Goal: Task Accomplishment & Management: Manage account settings

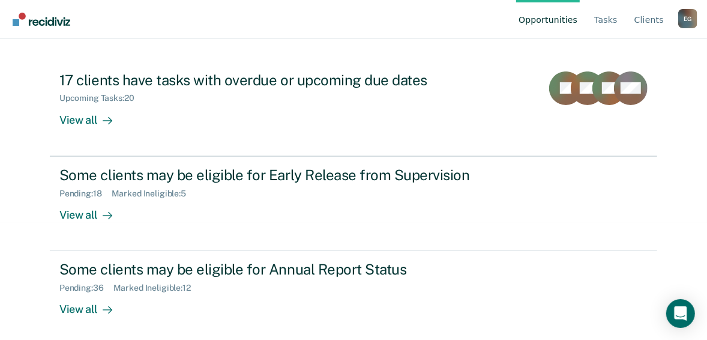
scroll to position [116, 0]
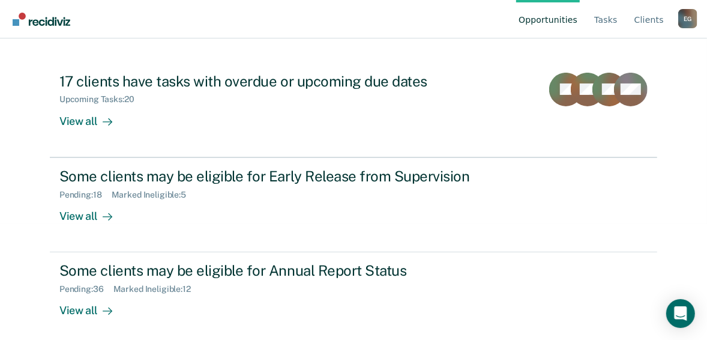
click at [703, 176] on div "Opportunities Tasks Client s [PERSON_NAME] E G Profile How it works Log Out Cle…" at bounding box center [353, 54] width 707 height 340
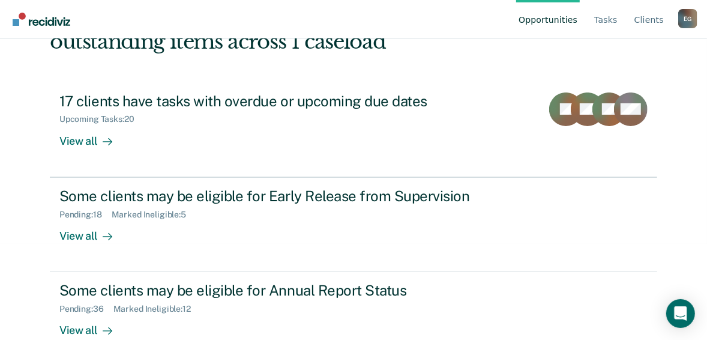
scroll to position [0, 0]
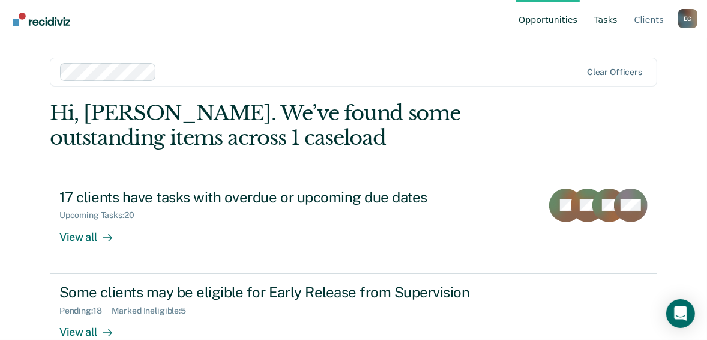
click at [610, 28] on link "Tasks" at bounding box center [606, 19] width 28 height 38
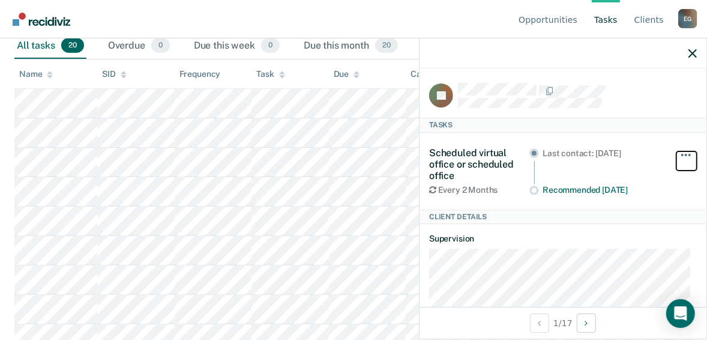
click at [677, 151] on button "button" at bounding box center [687, 160] width 20 height 19
click at [640, 136] on div "Scheduled virtual office or scheduled office Every 2 Months Last contact: [DATE…" at bounding box center [563, 171] width 268 height 77
click at [688, 54] on div at bounding box center [563, 53] width 287 height 30
click at [692, 54] on icon "button" at bounding box center [693, 53] width 8 height 8
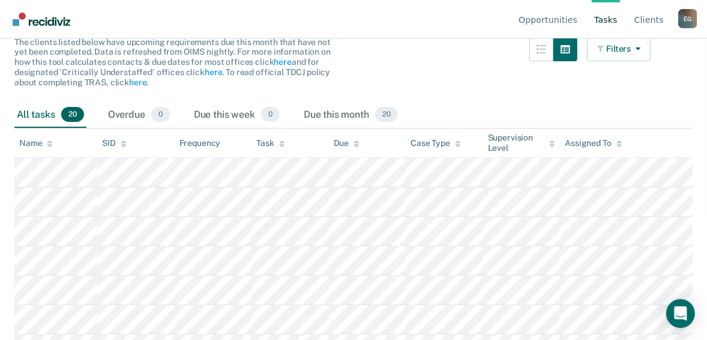
scroll to position [144, 0]
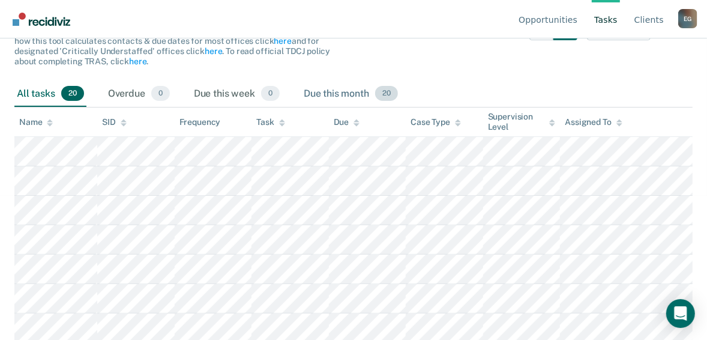
click at [391, 96] on span "20" at bounding box center [386, 94] width 23 height 16
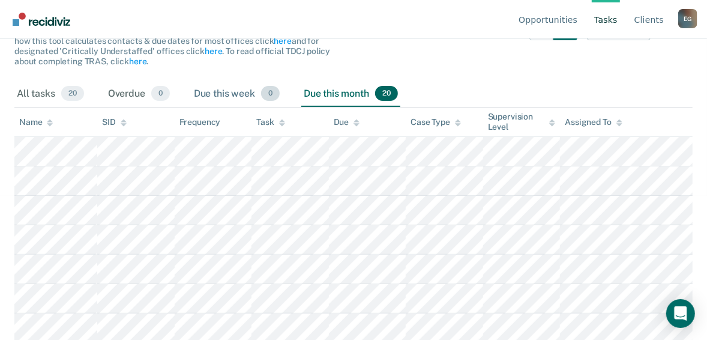
click at [243, 97] on div "Due this week 0" at bounding box center [237, 94] width 91 height 26
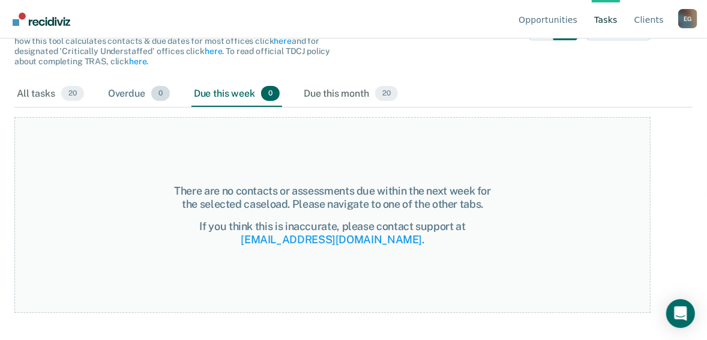
click at [142, 93] on div "Overdue 0" at bounding box center [139, 94] width 67 height 26
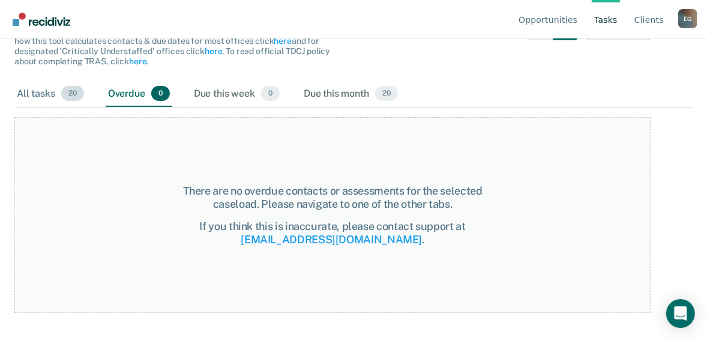
click at [67, 87] on span "20" at bounding box center [72, 94] width 23 height 16
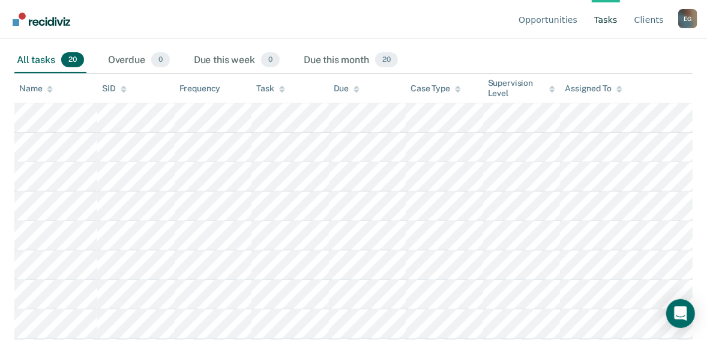
scroll to position [192, 0]
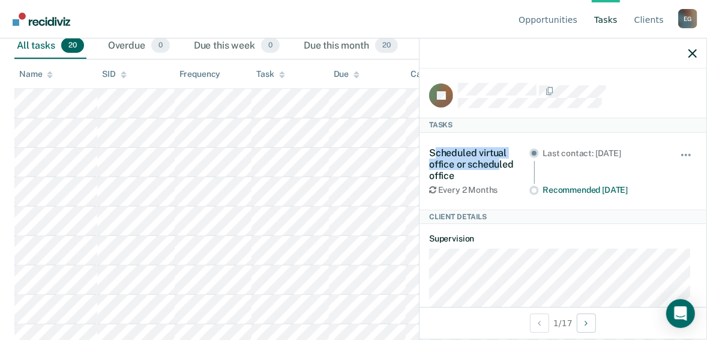
drag, startPoint x: 437, startPoint y: 152, endPoint x: 500, endPoint y: 164, distance: 63.6
click at [500, 164] on div "Scheduled virtual office or scheduled office" at bounding box center [479, 164] width 100 height 35
drag, startPoint x: 500, startPoint y: 164, endPoint x: 492, endPoint y: 174, distance: 12.4
click at [492, 174] on div "Scheduled virtual office or scheduled office" at bounding box center [479, 164] width 100 height 35
click at [689, 52] on icon "button" at bounding box center [693, 53] width 8 height 8
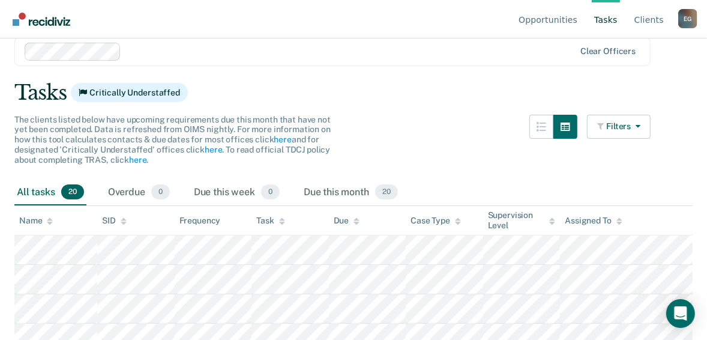
scroll to position [96, 0]
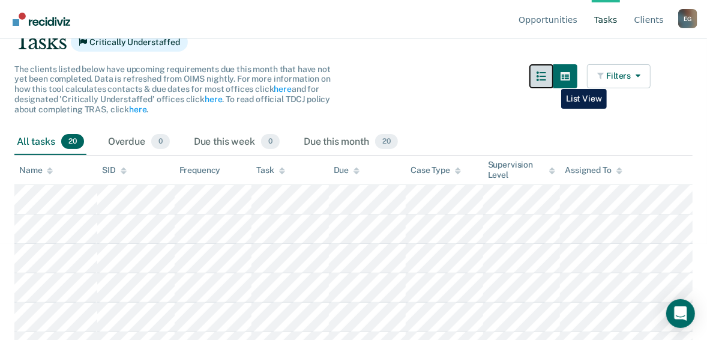
click at [546, 80] on icon "button" at bounding box center [542, 76] width 10 height 10
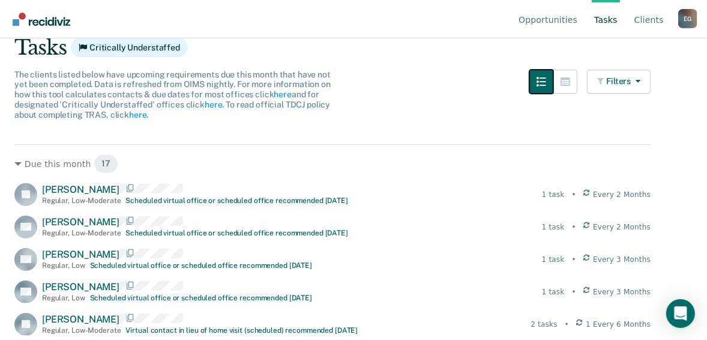
scroll to position [107, 0]
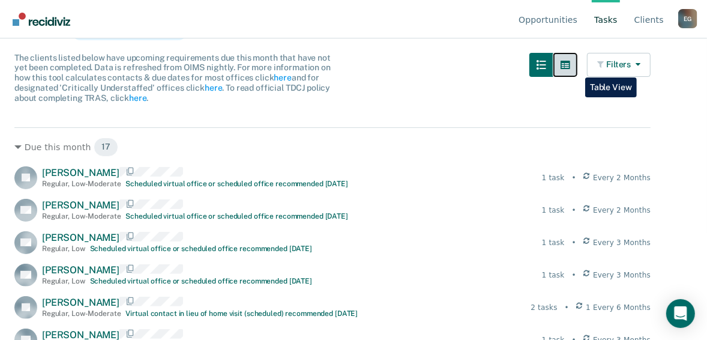
click at [576, 68] on button "button" at bounding box center [566, 65] width 24 height 24
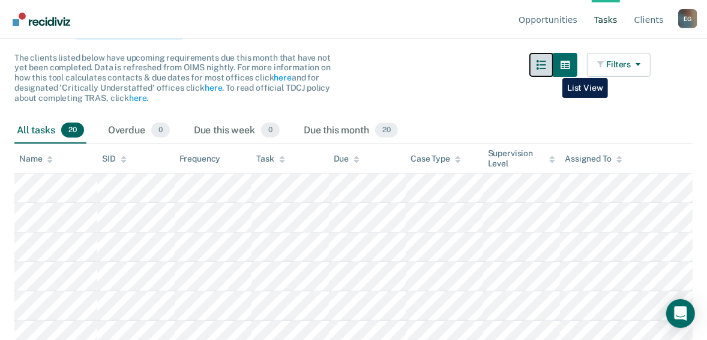
click at [554, 69] on button "button" at bounding box center [542, 65] width 24 height 24
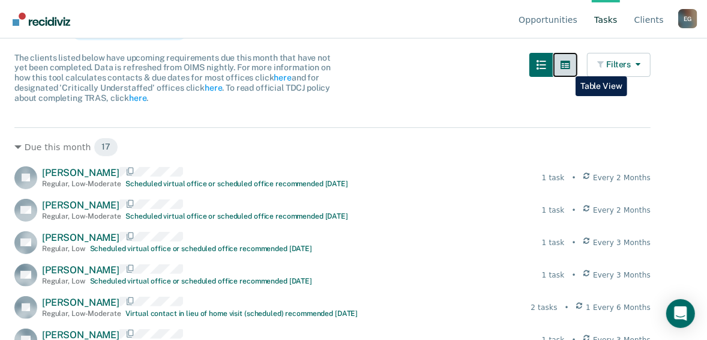
click at [567, 67] on button "button" at bounding box center [566, 65] width 24 height 24
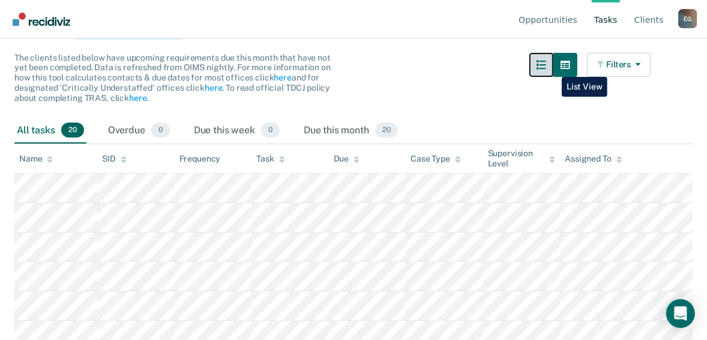
click at [553, 68] on button "button" at bounding box center [542, 65] width 24 height 24
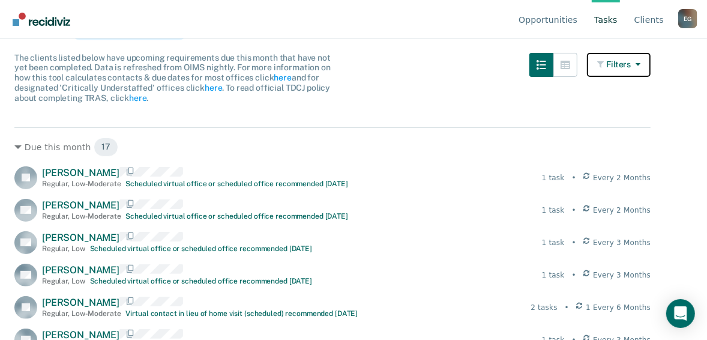
click at [649, 62] on button "Filters" at bounding box center [619, 65] width 64 height 24
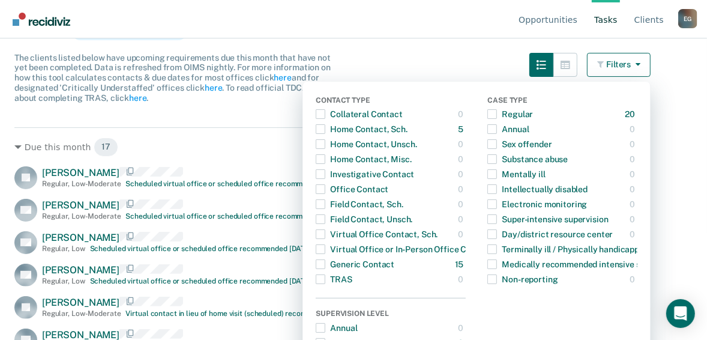
click at [677, 88] on main "Clear officers Tasks Critically Understaffed The clients listed below have upco…" at bounding box center [353, 92] width 707 height 273
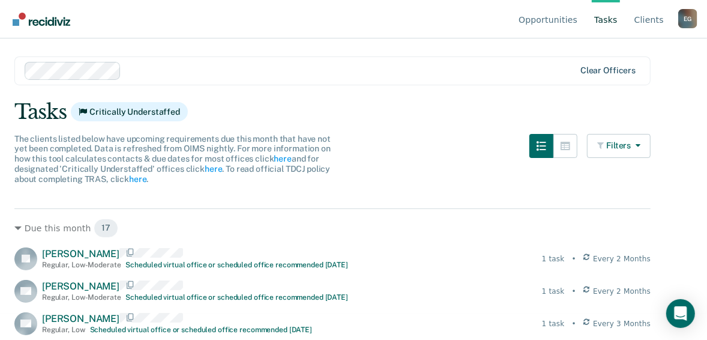
scroll to position [11, 0]
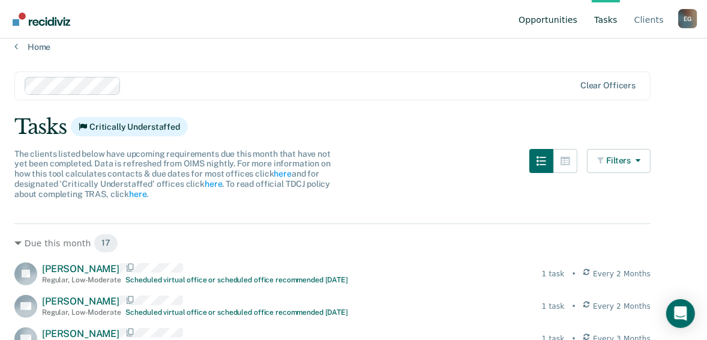
click at [557, 19] on link "Opportunities" at bounding box center [548, 19] width 64 height 38
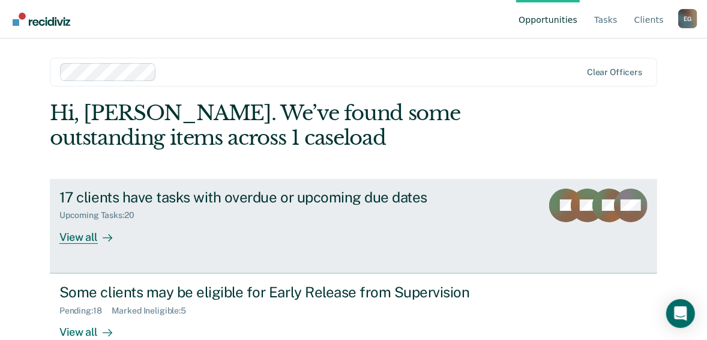
click at [73, 242] on div "View all" at bounding box center [92, 231] width 67 height 23
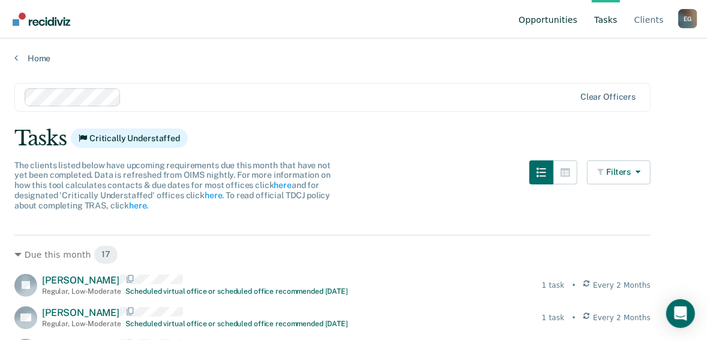
click at [560, 22] on link "Opportunities" at bounding box center [548, 19] width 64 height 38
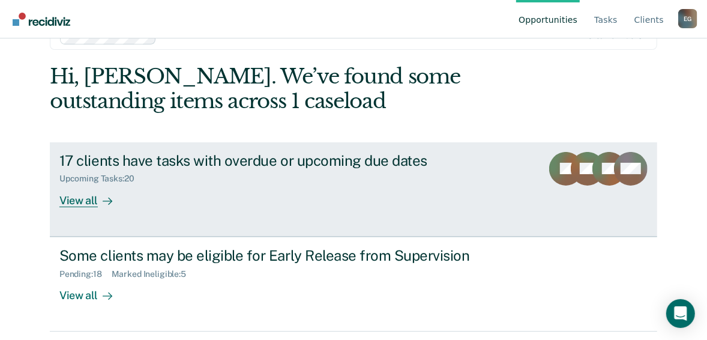
scroll to position [96, 0]
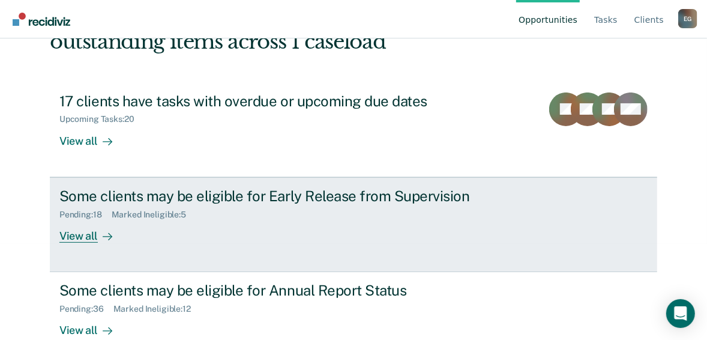
click at [98, 242] on div at bounding box center [105, 236] width 14 height 14
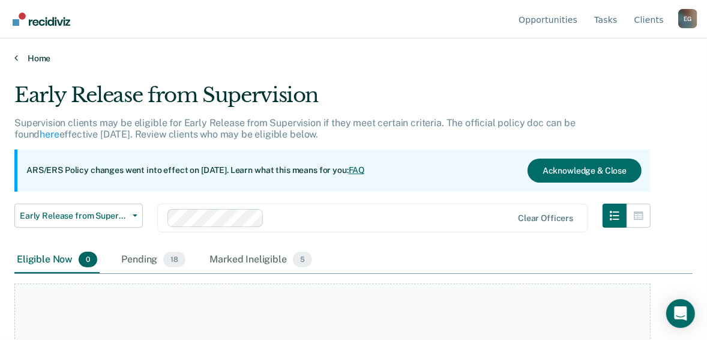
click at [37, 56] on link "Home" at bounding box center [353, 58] width 678 height 11
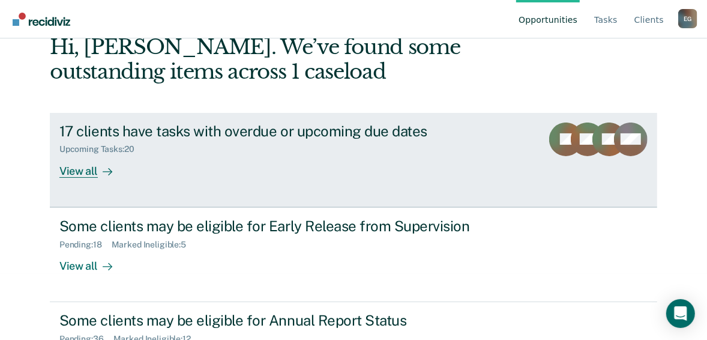
scroll to position [121, 0]
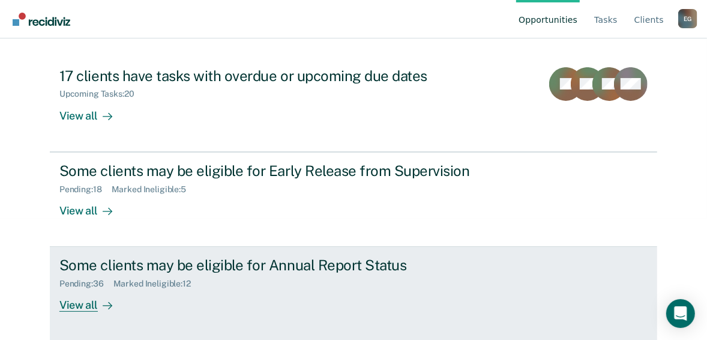
click at [87, 302] on div "View all" at bounding box center [92, 300] width 67 height 23
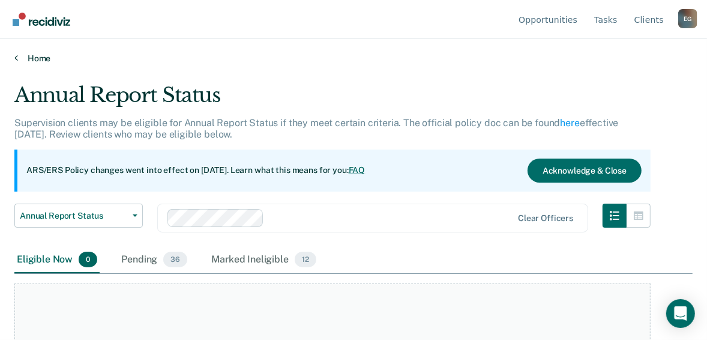
click at [39, 55] on link "Home" at bounding box center [353, 58] width 678 height 11
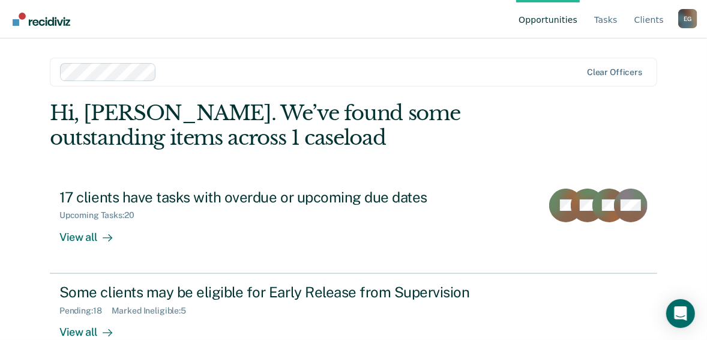
click at [691, 20] on div "E G" at bounding box center [687, 18] width 19 height 19
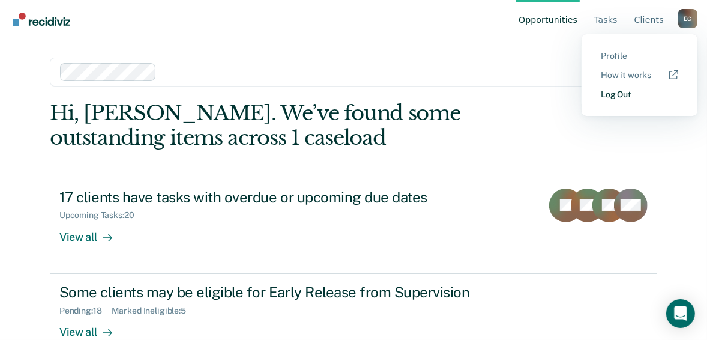
click at [641, 95] on link "Log Out" at bounding box center [639, 94] width 77 height 10
